Goal: Task Accomplishment & Management: Complete application form

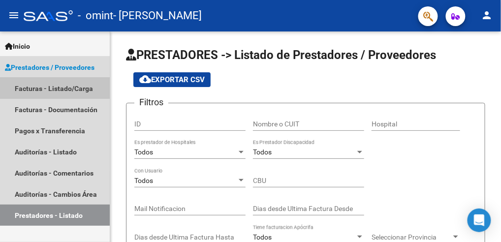
click at [25, 85] on link "Facturas - Listado/Carga" at bounding box center [55, 88] width 110 height 21
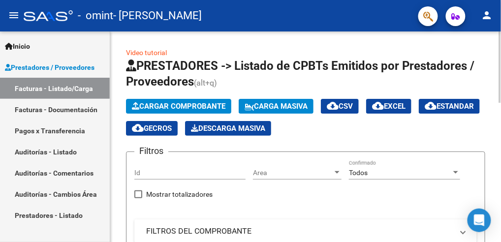
drag, startPoint x: 344, startPoint y: 212, endPoint x: 325, endPoint y: 184, distance: 33.7
click at [325, 184] on div "Filtros Id Area Area Todos Confirmado Mostrar totalizadores FILTROS DEL COMPROB…" at bounding box center [305, 242] width 343 height 165
click at [461, 128] on div "Cargar Comprobante Carga Masiva cloud_download CSV cloud_download EXCEL cloud_d…" at bounding box center [305, 117] width 359 height 37
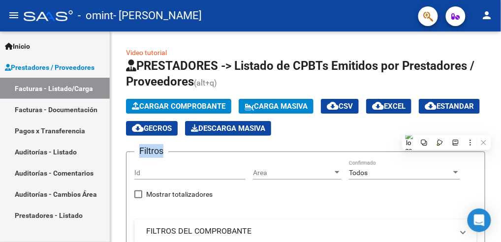
click at [501, 197] on html "menu - omint - [PERSON_NAME] person Inicio Instructivos Contacto OS Prestadores…" at bounding box center [250, 121] width 501 height 242
click at [501, 198] on html "menu - omint - [PERSON_NAME] person Inicio Instructivos Contacto OS Prestadores…" at bounding box center [250, 121] width 501 height 242
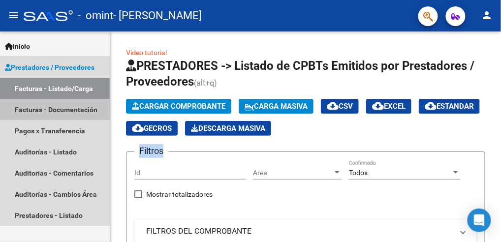
click at [69, 107] on link "Facturas - Documentación" at bounding box center [55, 109] width 110 height 21
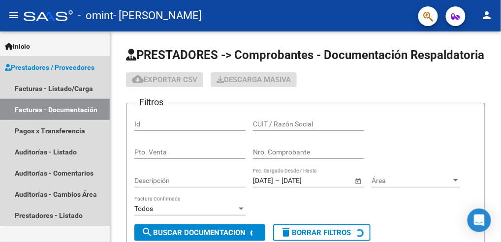
click at [69, 107] on link "Facturas - Documentación" at bounding box center [55, 109] width 110 height 21
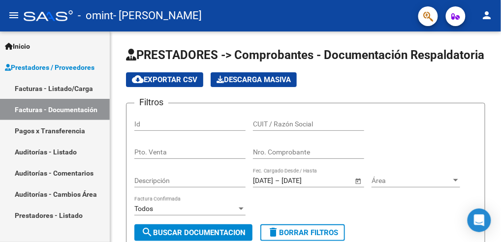
click at [50, 92] on link "Facturas - Listado/Carga" at bounding box center [55, 88] width 110 height 21
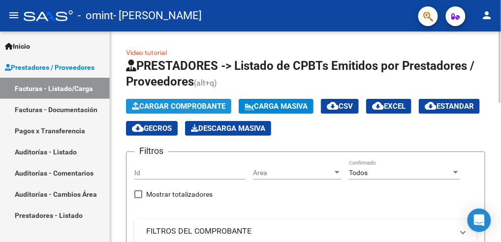
click at [158, 107] on span "Cargar Comprobante" at bounding box center [179, 106] width 94 height 9
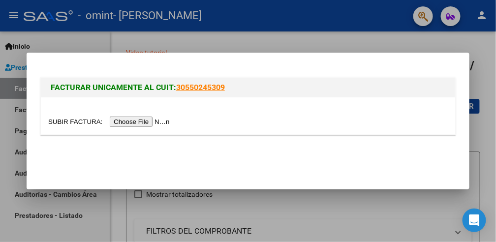
click at [150, 118] on input "file" at bounding box center [110, 122] width 125 height 10
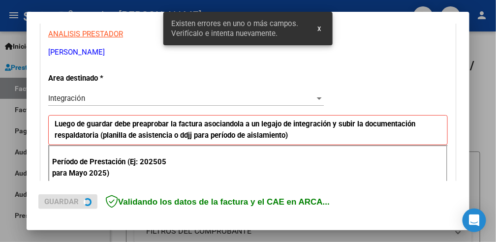
scroll to position [243, 0]
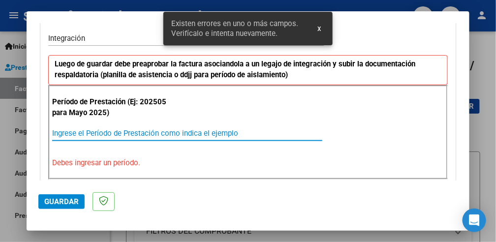
click at [112, 132] on input "Ingrese el Período de Prestación como indica el ejemplo" at bounding box center [187, 133] width 270 height 9
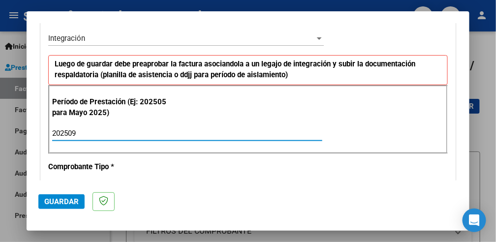
type input "202509"
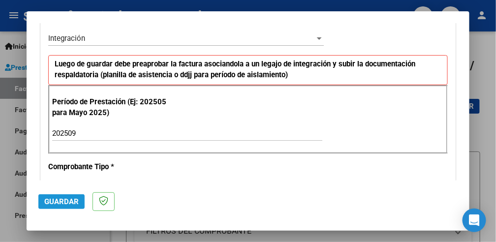
click at [64, 202] on span "Guardar" at bounding box center [61, 201] width 34 height 9
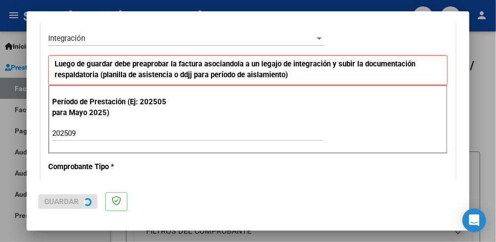
scroll to position [0, 0]
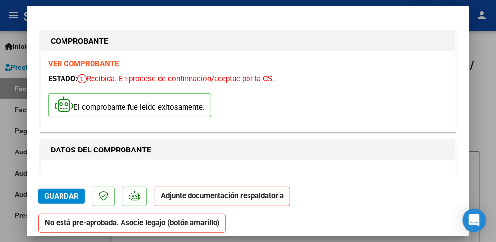
click at [199, 192] on strong "Adjunte documentación respaldatoria" at bounding box center [222, 196] width 123 height 9
drag, startPoint x: 201, startPoint y: 192, endPoint x: 386, endPoint y: 146, distance: 191.3
click at [386, 146] on mat-dialog-container "COMPROBANTE VER COMPROBANTE ESTADO: Recibida. En proceso de confirmacion/acepta…" at bounding box center [248, 121] width 443 height 230
click at [386, 146] on h1 "DATOS DEL COMPROBANTE" at bounding box center [248, 150] width 395 height 12
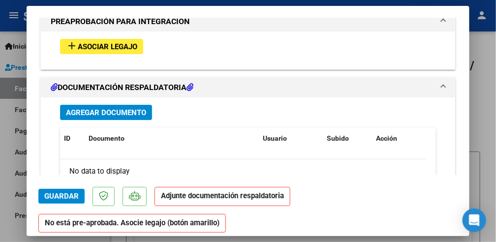
scroll to position [893, 0]
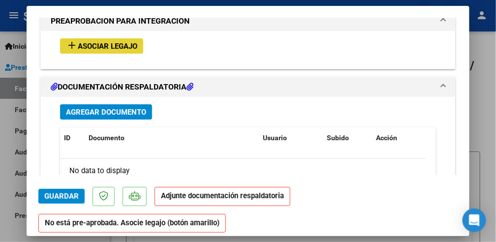
click at [83, 38] on button "add Asociar Legajo" at bounding box center [101, 45] width 83 height 15
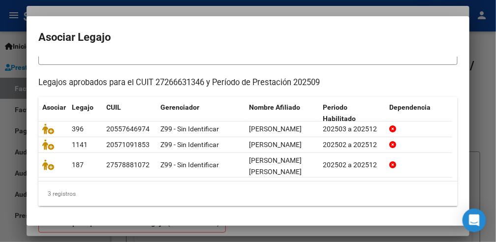
scroll to position [95, 0]
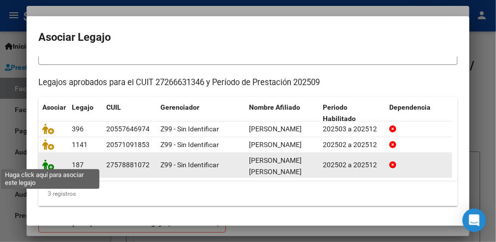
click at [49, 161] on icon at bounding box center [48, 165] width 12 height 11
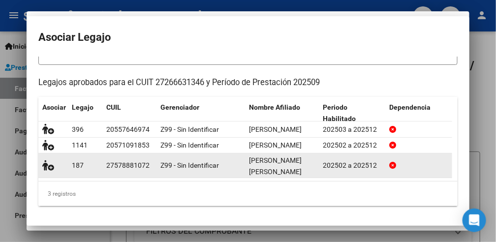
scroll to position [101, 0]
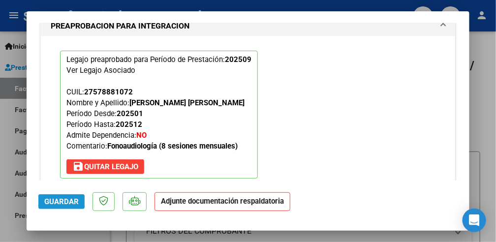
click at [58, 201] on span "Guardar" at bounding box center [61, 201] width 34 height 9
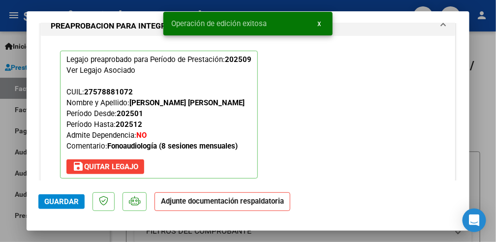
click at [209, 199] on strong "Adjunte documentación respaldatoria" at bounding box center [222, 201] width 123 height 9
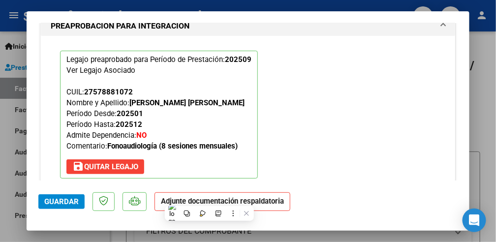
click at [210, 197] on strong "Adjunte documentación respaldatoria" at bounding box center [222, 201] width 123 height 9
click at [470, 177] on mat-dialog-content "COMPROBANTE VER COMPROBANTE ESTADO: Recibida. En proceso de confirmacion/acepta…" at bounding box center [248, 102] width 443 height 158
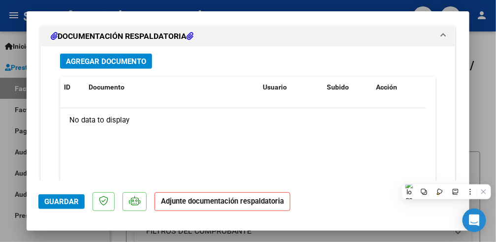
scroll to position [1102, 0]
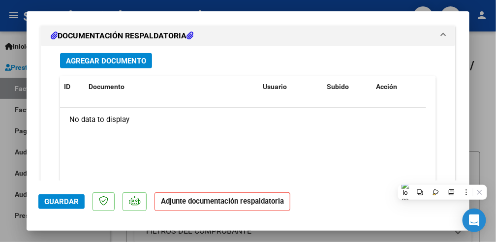
click at [123, 58] on span "Agregar Documento" at bounding box center [106, 61] width 80 height 9
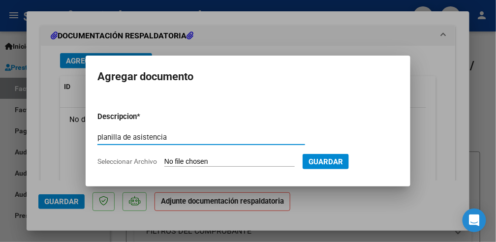
type input "planilla de asistencia"
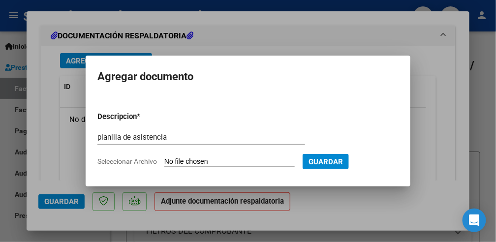
click at [191, 162] on input "Seleccionar Archivo" at bounding box center [229, 162] width 130 height 9
type input "C:\fakepath\planilla.pdf"
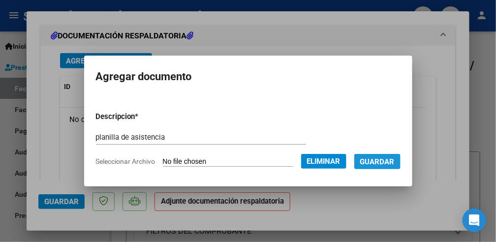
click at [401, 158] on button "Guardar" at bounding box center [377, 161] width 46 height 15
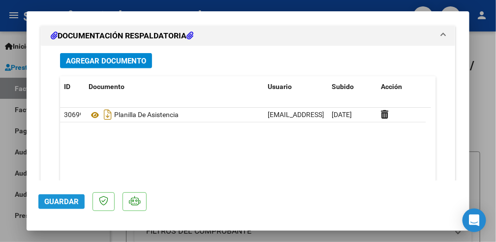
click at [62, 201] on span "Guardar" at bounding box center [61, 201] width 34 height 9
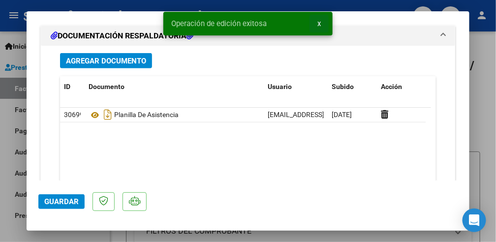
click at [320, 26] on span "x" at bounding box center [319, 23] width 3 height 9
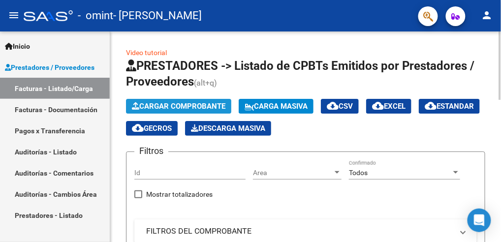
click at [147, 109] on span "Cargar Comprobante" at bounding box center [179, 106] width 94 height 9
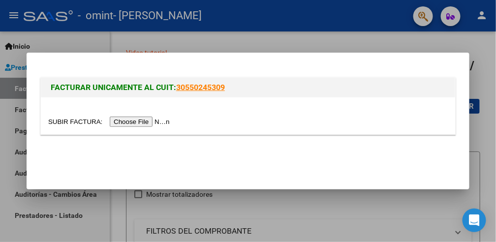
click at [144, 118] on input "file" at bounding box center [110, 122] width 125 height 10
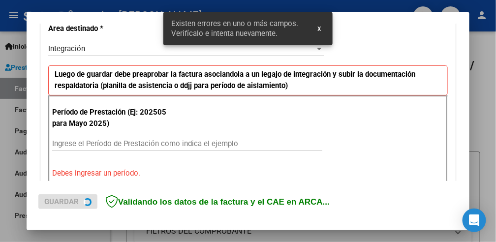
scroll to position [243, 0]
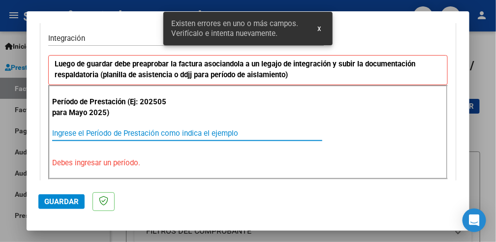
click at [81, 133] on input "Ingrese el Período de Prestación como indica el ejemplo" at bounding box center [187, 133] width 270 height 9
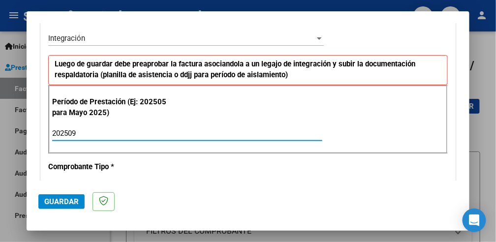
type input "202509"
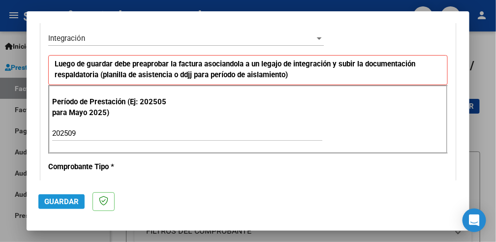
click at [63, 199] on span "Guardar" at bounding box center [61, 201] width 34 height 9
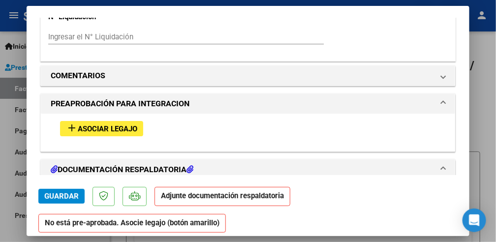
scroll to position [814, 0]
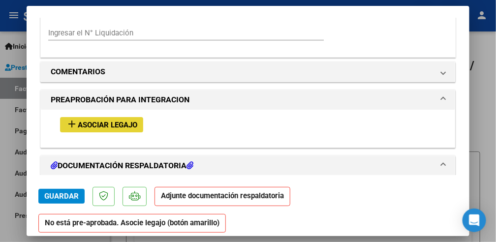
click at [96, 121] on span "Asociar Legajo" at bounding box center [108, 125] width 60 height 9
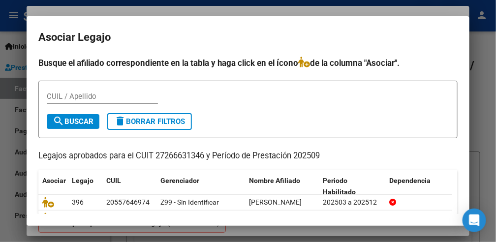
scroll to position [95, 0]
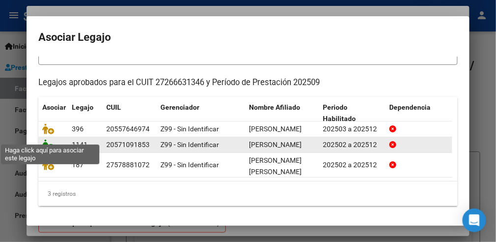
click at [45, 139] on icon at bounding box center [48, 144] width 12 height 11
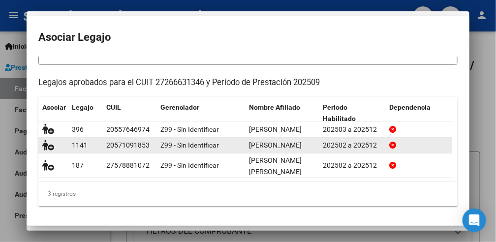
scroll to position [0, 0]
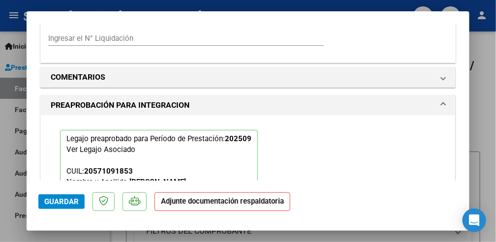
click at [192, 206] on p "Adjunte documentación respaldatoria" at bounding box center [223, 201] width 136 height 19
drag, startPoint x: 170, startPoint y: 195, endPoint x: 50, endPoint y: 199, distance: 120.7
click at [50, 199] on mat-dialog-actions "Guardar Adjunte documentación respaldatoria" at bounding box center [247, 200] width 419 height 39
click at [50, 199] on span "Guardar" at bounding box center [61, 201] width 34 height 9
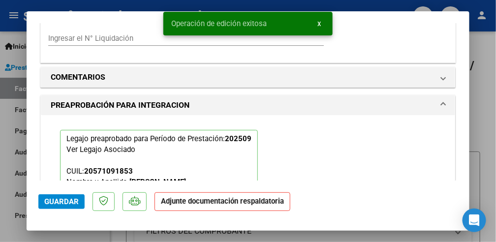
click at [213, 199] on strong "Adjunte documentación respaldatoria" at bounding box center [222, 201] width 123 height 9
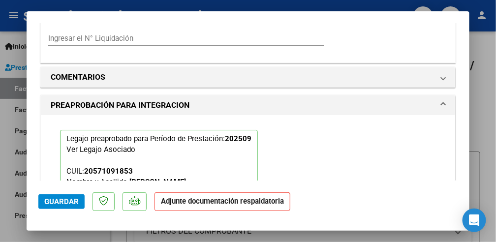
click at [213, 199] on strong "Adjunte documentación respaldatoria" at bounding box center [222, 201] width 123 height 9
drag, startPoint x: 213, startPoint y: 199, endPoint x: 208, endPoint y: 204, distance: 7.7
click at [208, 204] on strong "Adjunte documentación respaldatoria" at bounding box center [222, 201] width 123 height 9
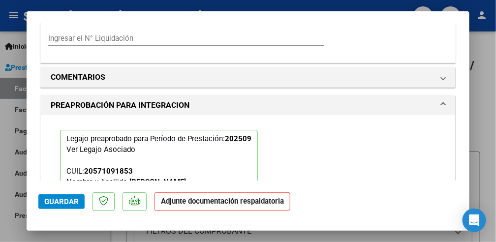
click at [208, 204] on strong "Adjunte documentación respaldatoria" at bounding box center [222, 201] width 123 height 9
click at [315, 159] on div "Legajo preaprobado para Período de Prestación: 202509 Ver Legajo Asociado CUIL:…" at bounding box center [248, 194] width 391 height 158
click at [230, 203] on strong "Adjunte documentación respaldatoria" at bounding box center [222, 201] width 123 height 9
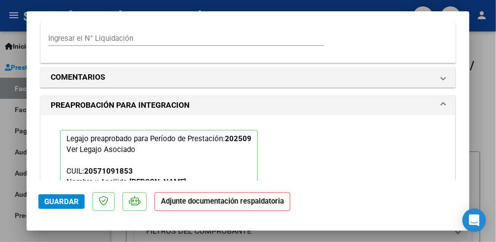
click at [230, 203] on strong "Adjunte documentación respaldatoria" at bounding box center [222, 201] width 123 height 9
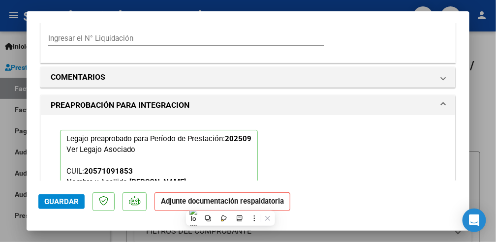
click at [230, 203] on strong "Adjunte documentación respaldatoria" at bounding box center [222, 201] width 123 height 9
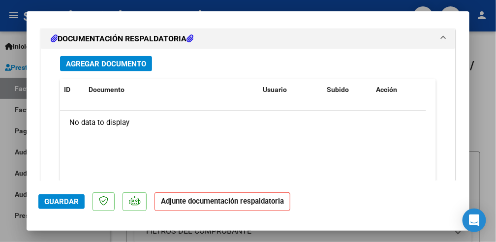
scroll to position [1102, 0]
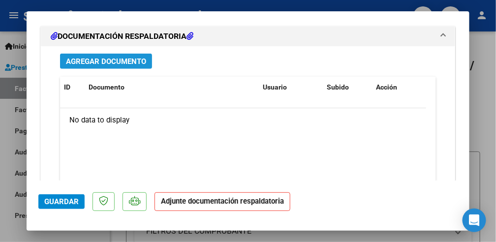
click at [77, 63] on button "Agregar Documento" at bounding box center [106, 61] width 92 height 15
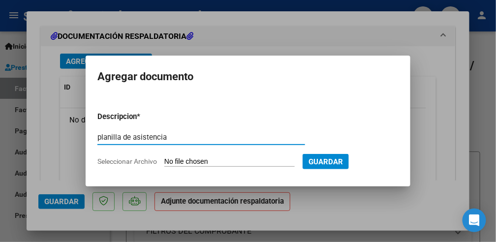
type input "planilla de asistencia"
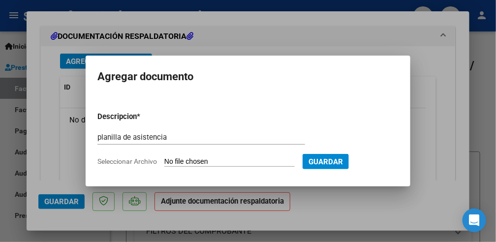
click at [184, 162] on input "Seleccionar Archivo" at bounding box center [229, 162] width 130 height 9
type input "C:\fakepath\planilla.pdf"
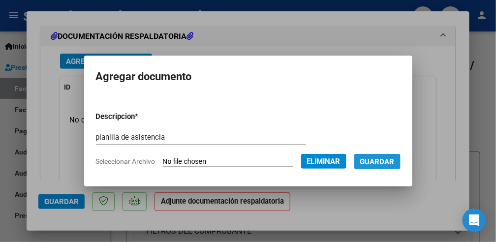
click at [391, 156] on button "Guardar" at bounding box center [377, 161] width 46 height 15
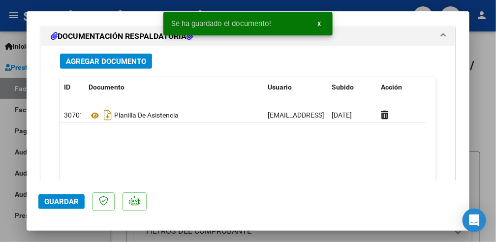
drag, startPoint x: 391, startPoint y: 156, endPoint x: 338, endPoint y: 145, distance: 54.3
click at [338, 145] on datatable-body "30701 Planilla De Asistencia [EMAIL_ADDRESS][DOMAIN_NAME] - [PERSON_NAME] [DATE]" at bounding box center [245, 154] width 371 height 92
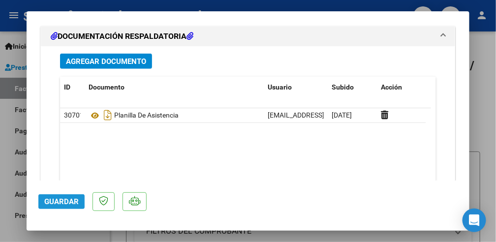
click at [62, 198] on span "Guardar" at bounding box center [61, 201] width 34 height 9
